Goal: Task Accomplishment & Management: Manage account settings

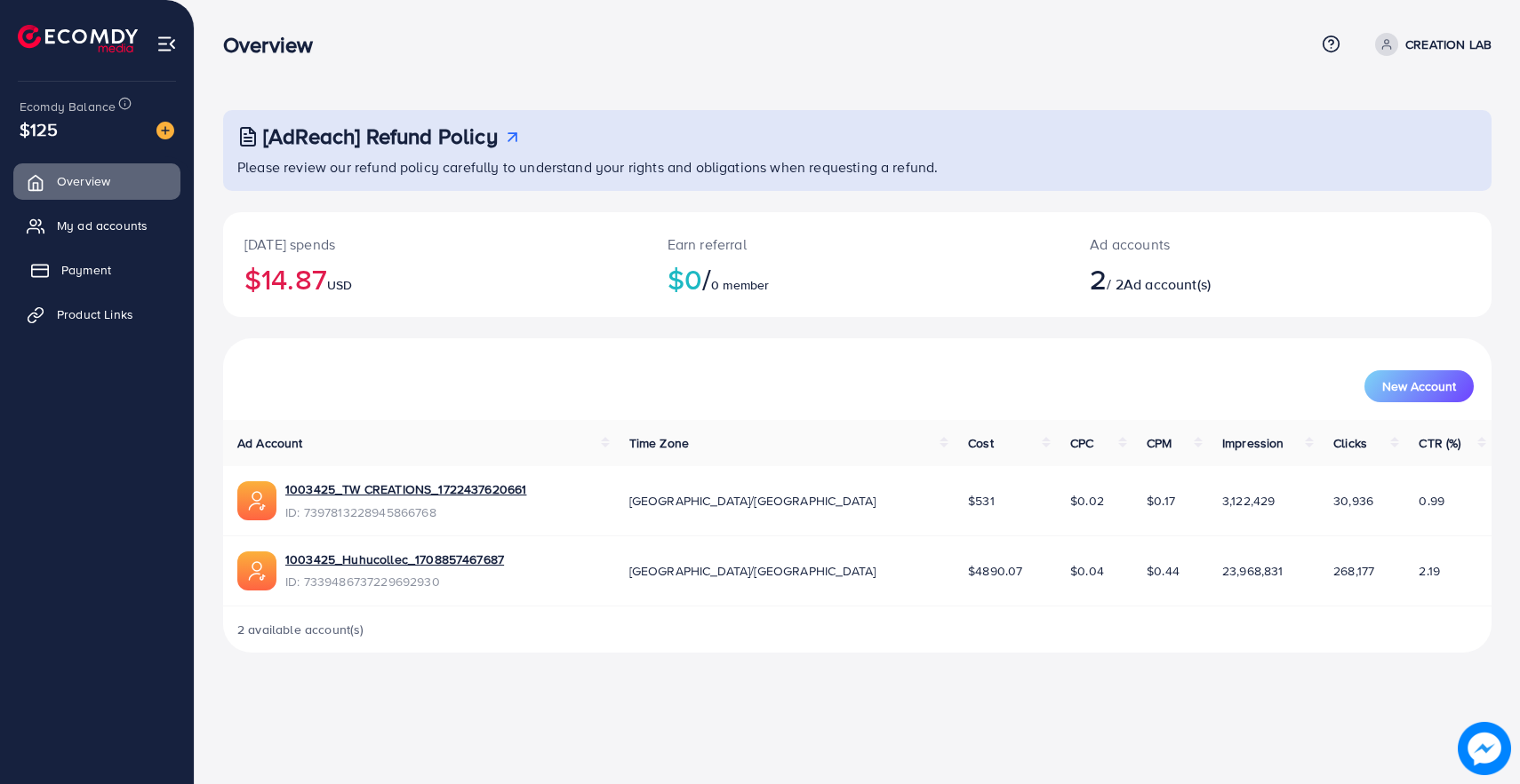
click at [110, 263] on link "Payment" at bounding box center [97, 270] width 167 height 36
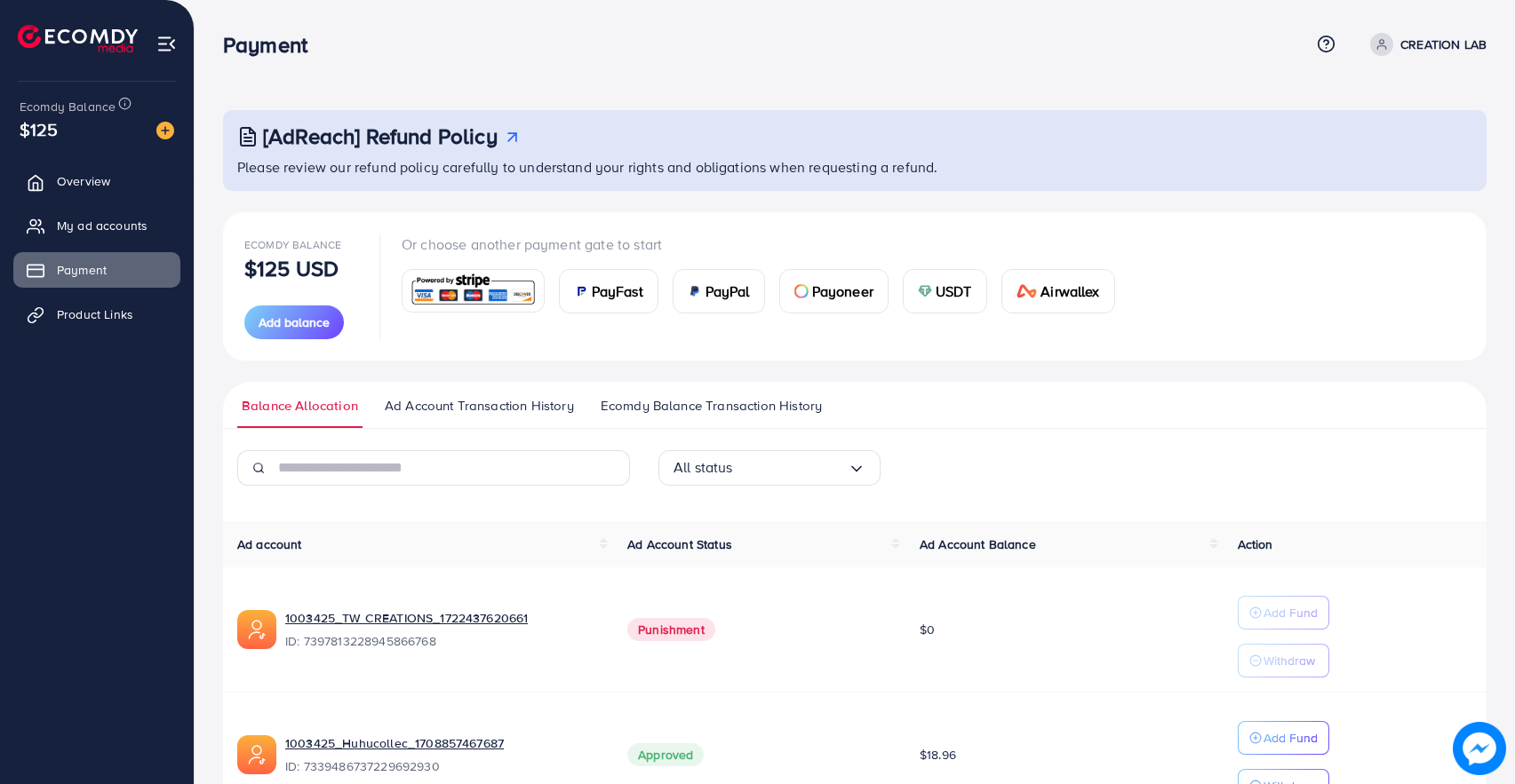
scroll to position [63, 0]
